Goal: Task Accomplishment & Management: Manage account settings

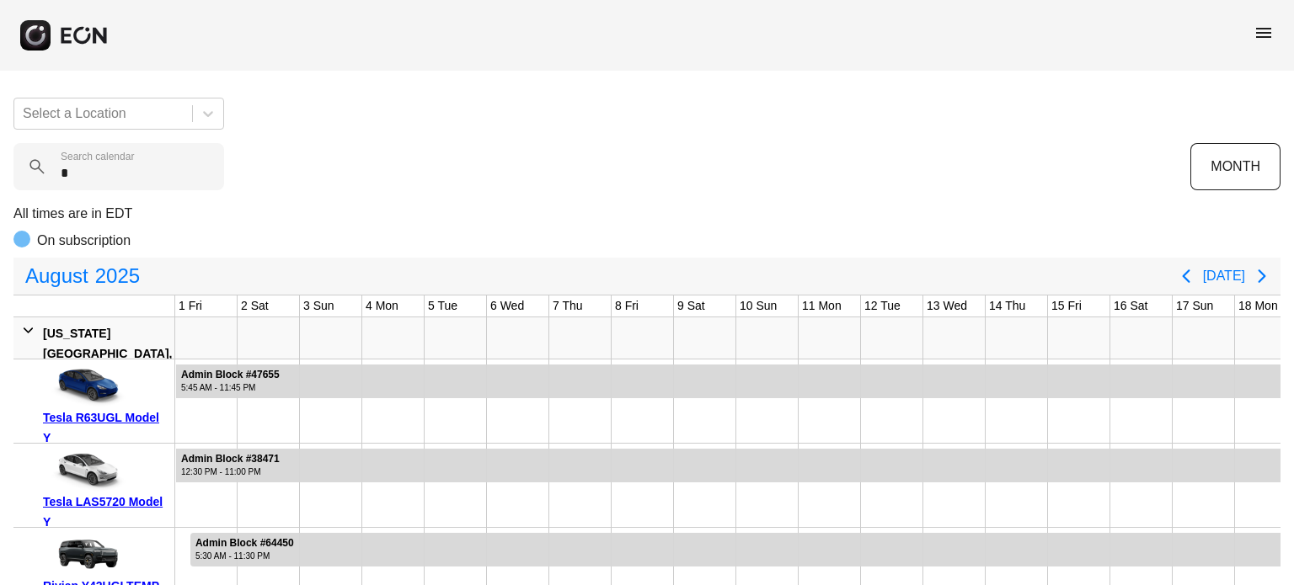
scroll to position [0, 664]
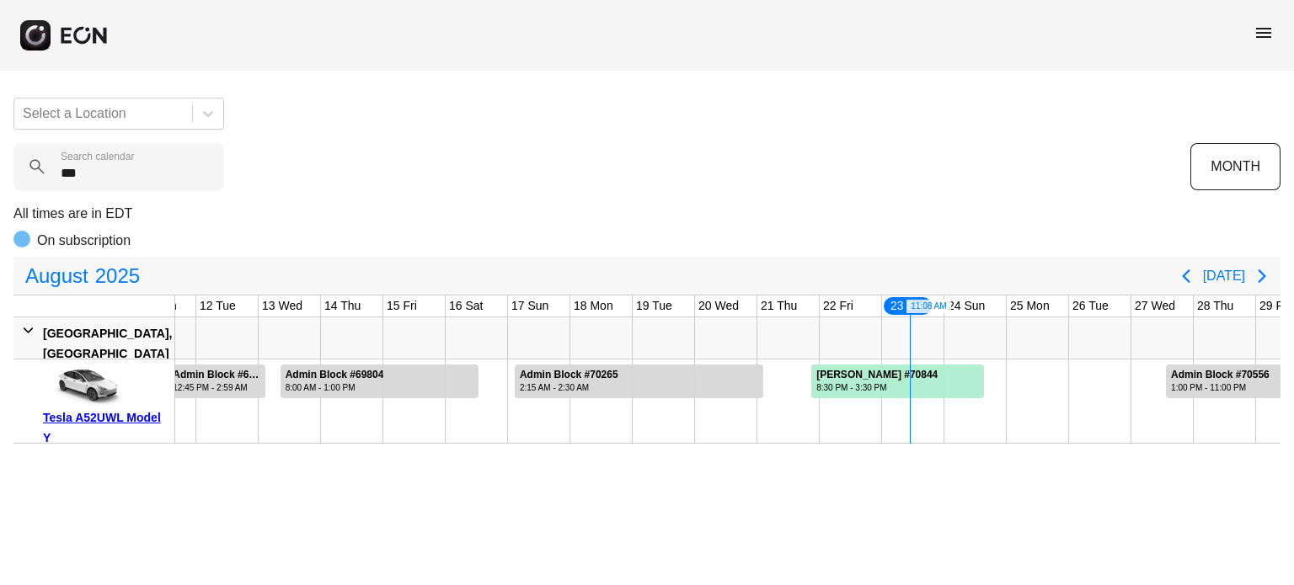
type calendar "***"
